Goal: Find specific page/section: Find specific page/section

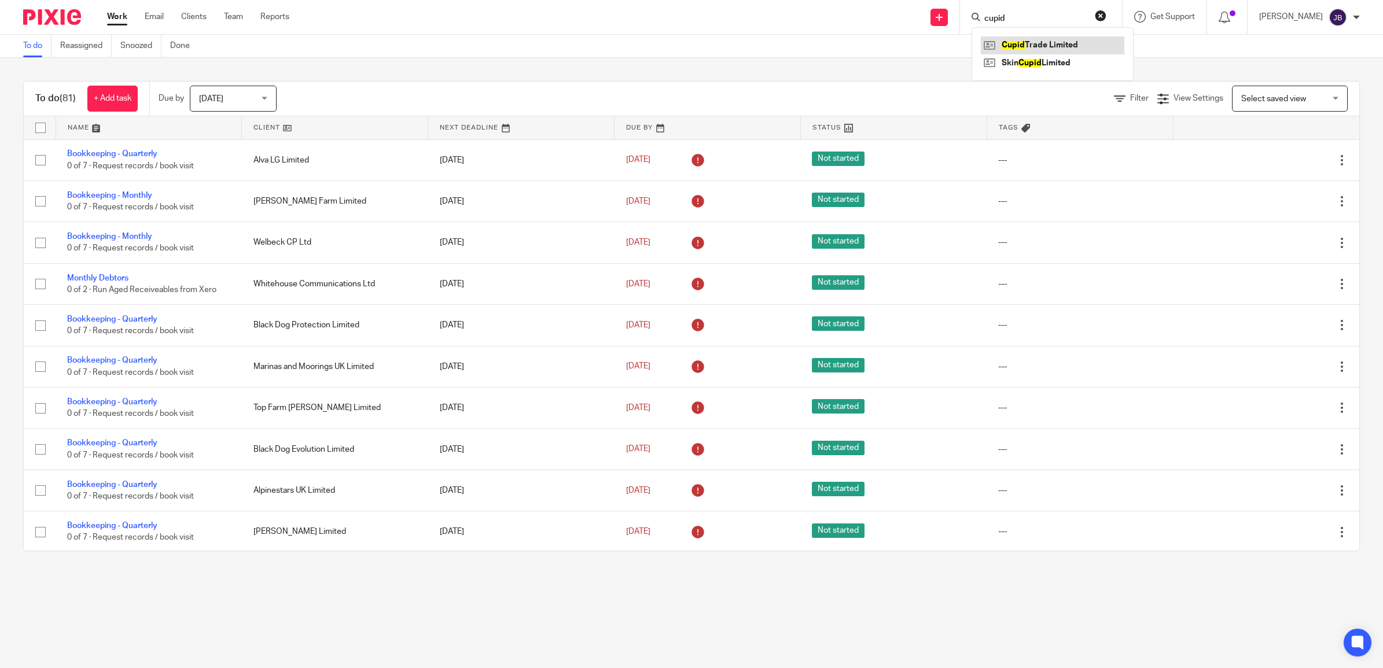
type input "cupid"
click at [1078, 45] on link at bounding box center [1052, 44] width 143 height 17
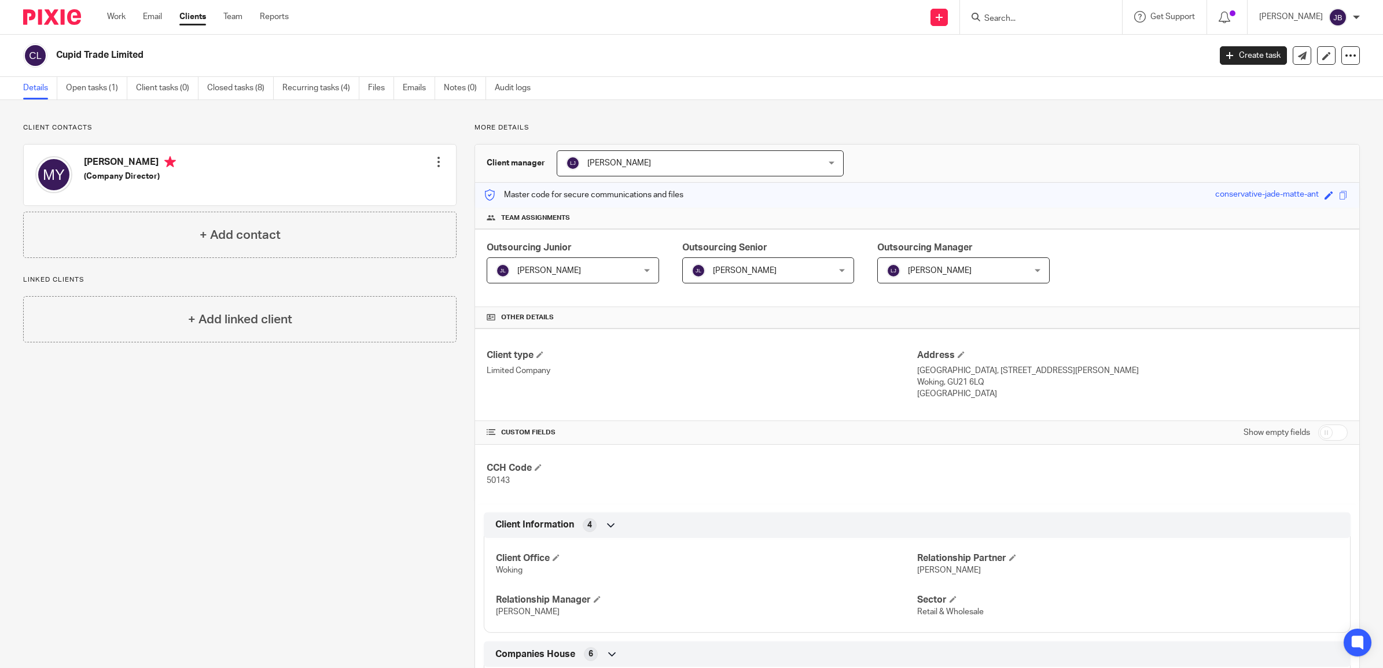
click at [1020, 21] on input "Search" at bounding box center [1035, 19] width 104 height 10
type input "cupid"
click at [1054, 64] on link at bounding box center [1052, 62] width 143 height 17
